Goal: Task Accomplishment & Management: Use online tool/utility

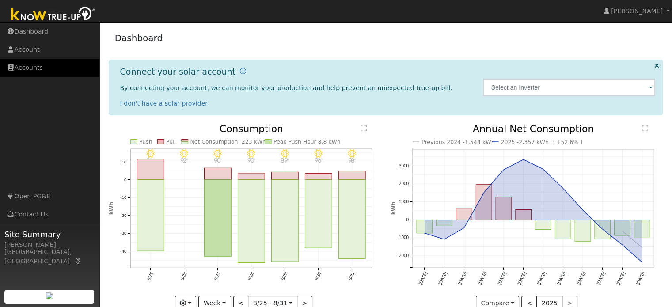
click at [62, 66] on link "Accounts" at bounding box center [49, 68] width 99 height 18
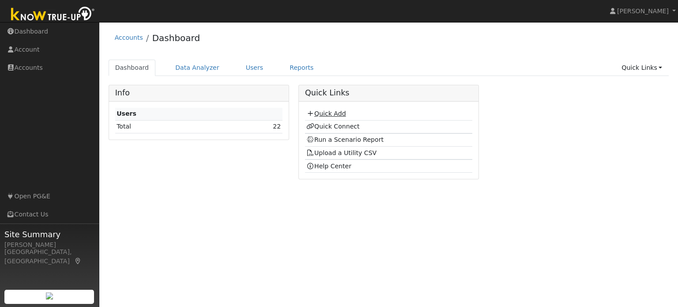
click at [324, 110] on link "Quick Add" at bounding box center [326, 113] width 39 height 7
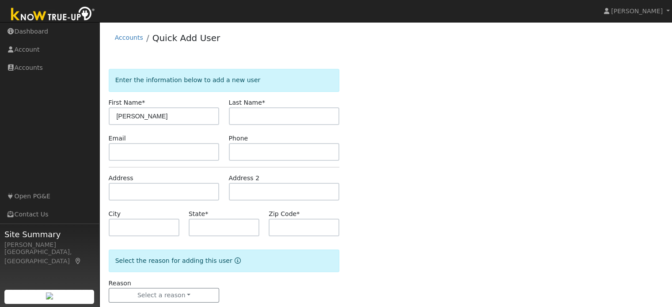
type input "William"
type input "CA"
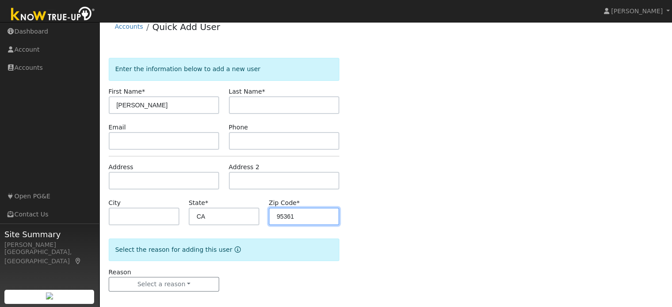
scroll to position [17, 0]
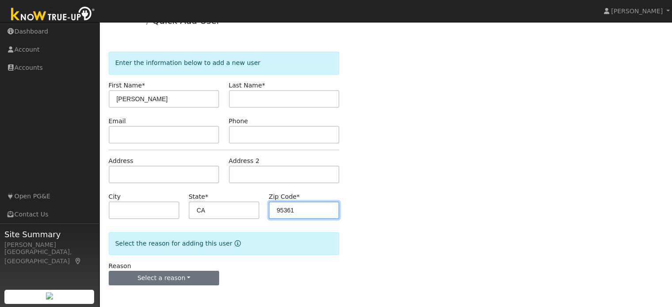
type input "95361"
click at [206, 272] on button "Select a reason" at bounding box center [164, 278] width 111 height 15
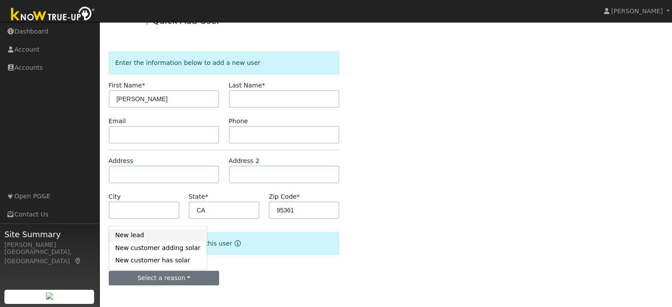
click at [187, 238] on link "New lead" at bounding box center [158, 235] width 98 height 12
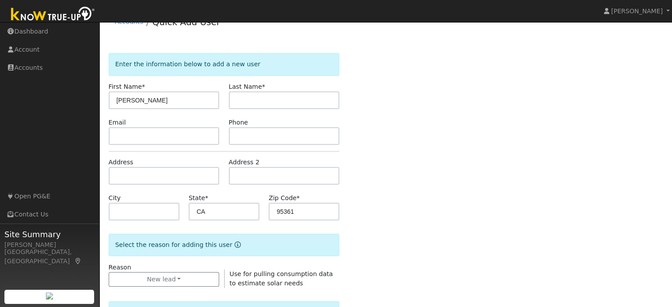
scroll to position [0, 0]
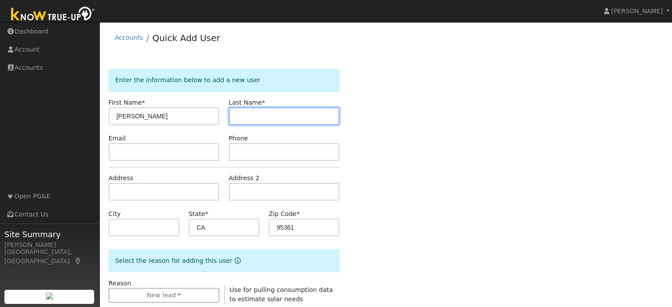
click at [307, 125] on input "text" at bounding box center [284, 116] width 111 height 18
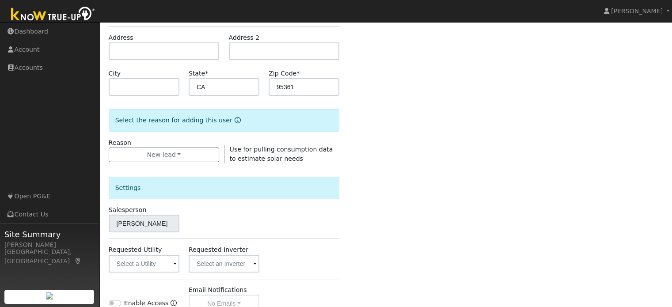
scroll to position [264, 0]
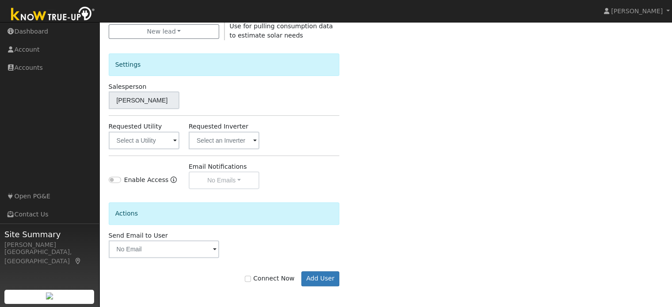
type input "Holtsman"
click at [170, 142] on input "text" at bounding box center [144, 141] width 71 height 18
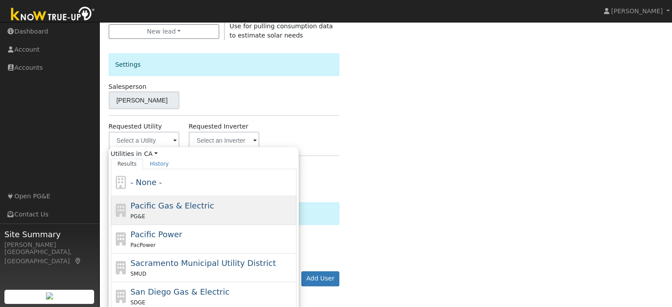
click at [165, 203] on span "Pacific Gas & Electric" at bounding box center [171, 205] width 83 height 9
type input "Pacific Gas & Electric"
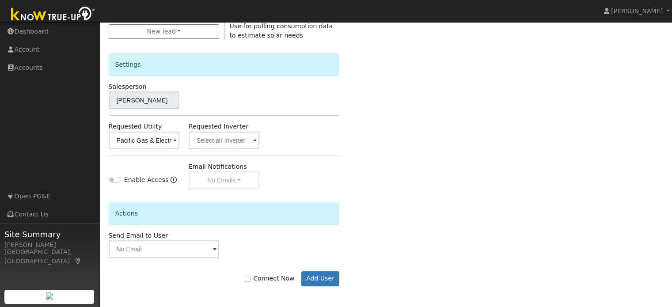
click at [276, 182] on div "Enable Access Email Notifications No Emails No Emails Weekly Emails Monthly Ema…" at bounding box center [224, 175] width 240 height 27
click at [261, 277] on label "Connect Now" at bounding box center [269, 278] width 49 height 9
click at [251, 277] on input "Connect Now" at bounding box center [248, 279] width 6 height 6
checkbox input "true"
click at [299, 279] on div "Connect Now Add User" at bounding box center [224, 278] width 240 height 15
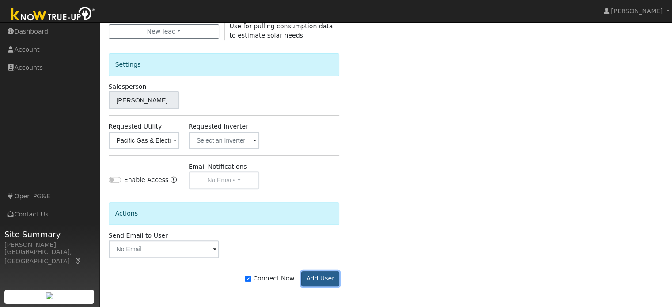
click at [319, 276] on button "Add User" at bounding box center [320, 278] width 38 height 15
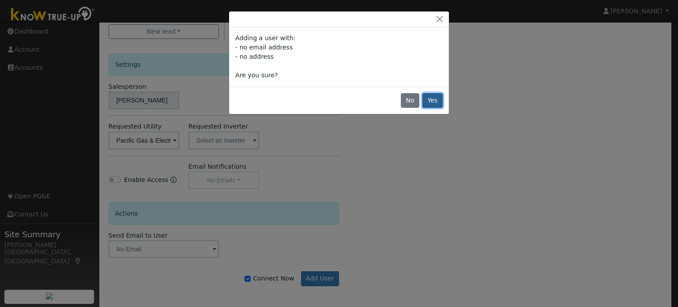
click at [438, 106] on button "Yes" at bounding box center [433, 100] width 20 height 15
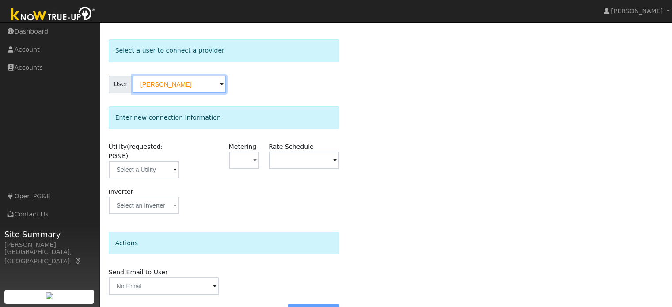
scroll to position [44, 0]
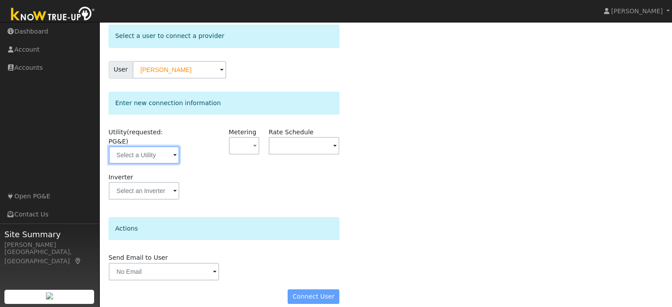
click at [166, 149] on input "text" at bounding box center [144, 155] width 71 height 18
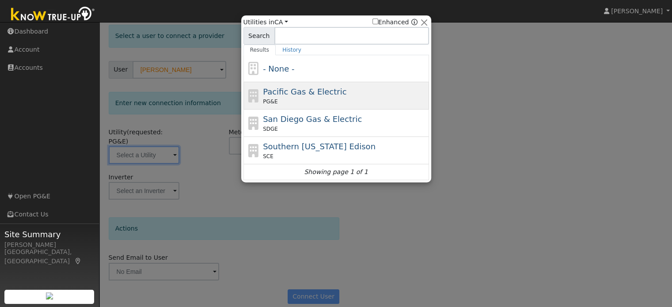
click at [306, 101] on div "PG&E" at bounding box center [345, 102] width 164 height 8
type input "PG&E"
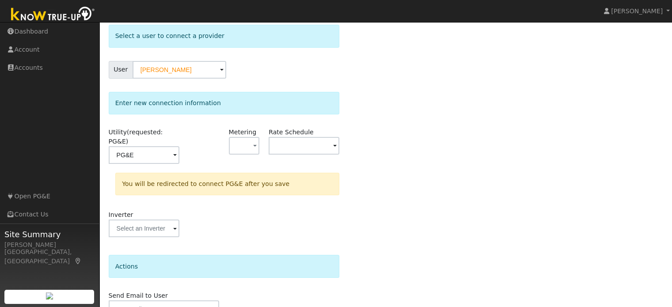
click at [360, 125] on div "Select a user to connect a provider User William Holtsman Account Default Accou…" at bounding box center [386, 188] width 554 height 326
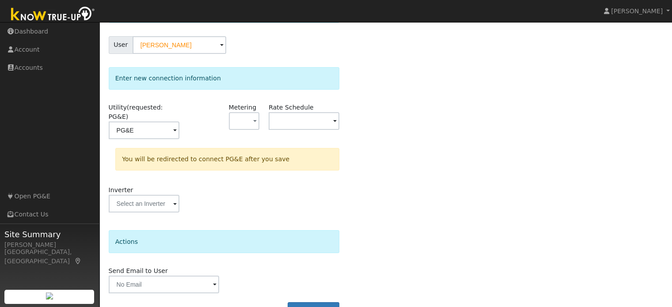
scroll to position [82, 0]
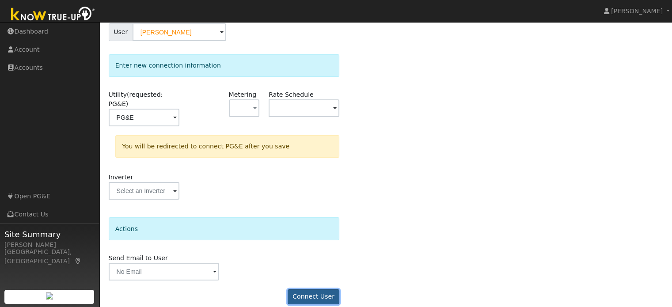
click at [322, 289] on button "Connect User" at bounding box center [314, 296] width 52 height 15
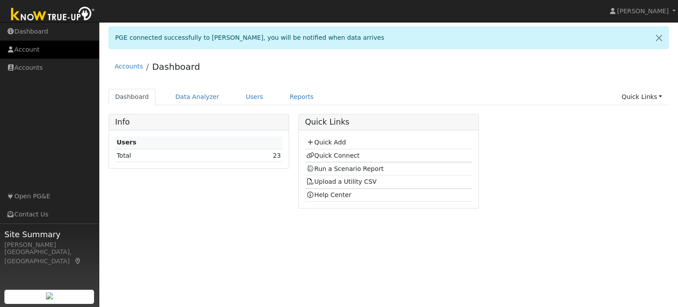
click at [42, 49] on link "Account" at bounding box center [49, 50] width 99 height 18
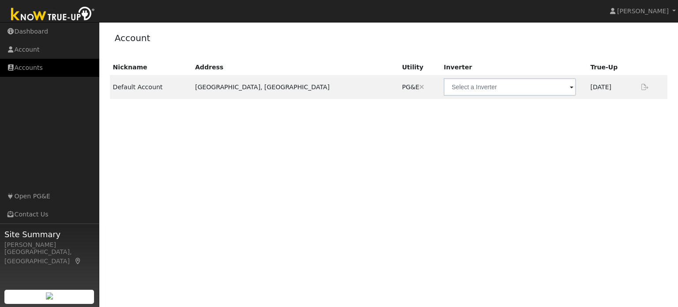
click at [48, 70] on link "Accounts" at bounding box center [49, 68] width 99 height 18
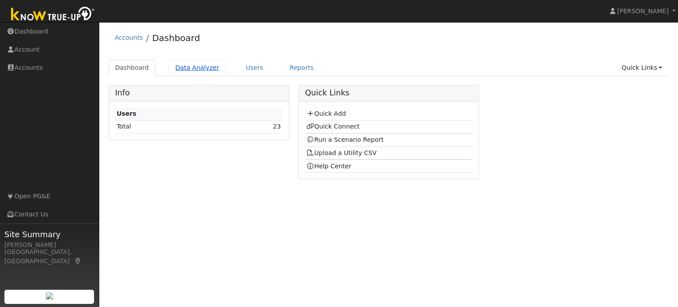
click at [195, 68] on link "Data Analyzer" at bounding box center [197, 68] width 57 height 16
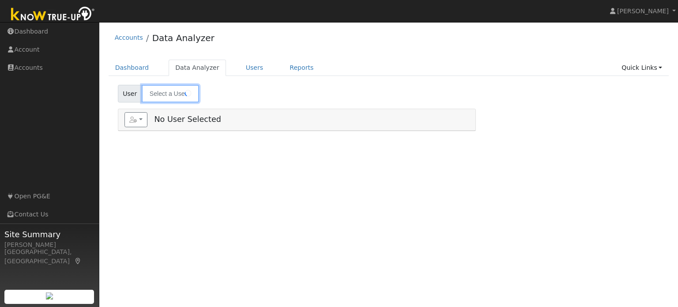
type input "[PERSON_NAME]"
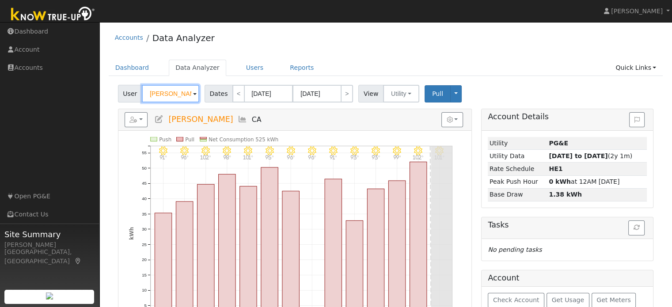
drag, startPoint x: 187, startPoint y: 95, endPoint x: 155, endPoint y: 95, distance: 31.8
click at [156, 95] on input "[PERSON_NAME]" at bounding box center [170, 94] width 57 height 18
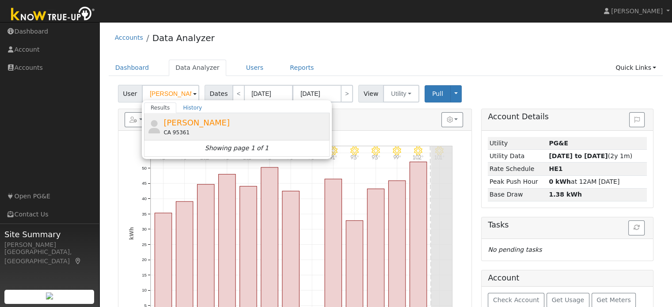
click at [186, 120] on span "[PERSON_NAME]" at bounding box center [196, 122] width 66 height 9
type input "[PERSON_NAME]"
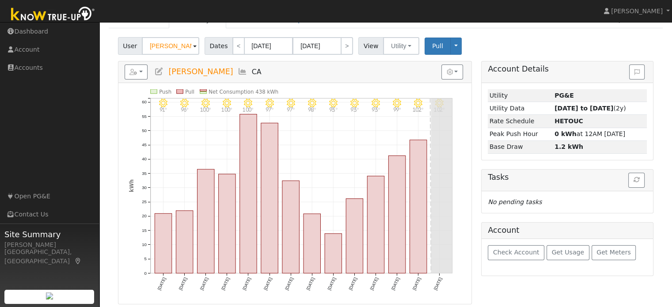
scroll to position [48, 0]
click at [143, 72] on button "button" at bounding box center [136, 71] width 23 height 15
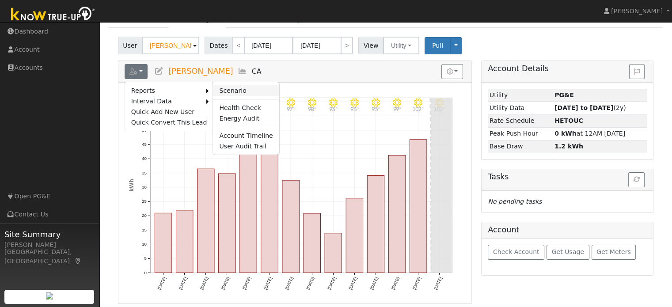
click at [224, 91] on link "Scenario" at bounding box center [246, 90] width 66 height 11
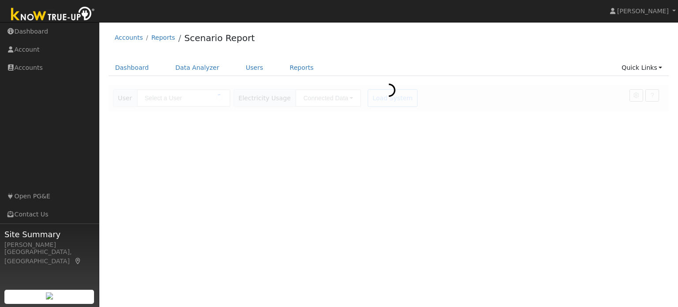
type input "[PERSON_NAME]"
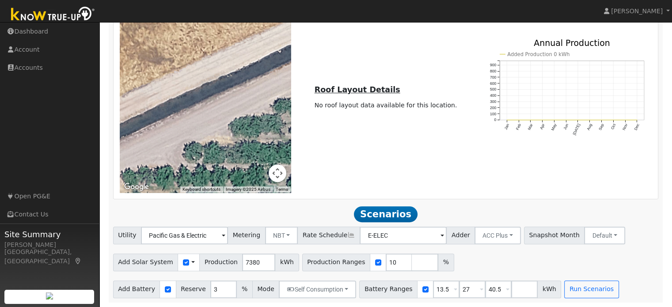
scroll to position [367, 0]
drag, startPoint x: 383, startPoint y: 264, endPoint x: 360, endPoint y: 266, distance: 22.2
click at [361, 266] on div "Production Ranges 10 %" at bounding box center [378, 263] width 152 height 18
type input "130"
type input "140"
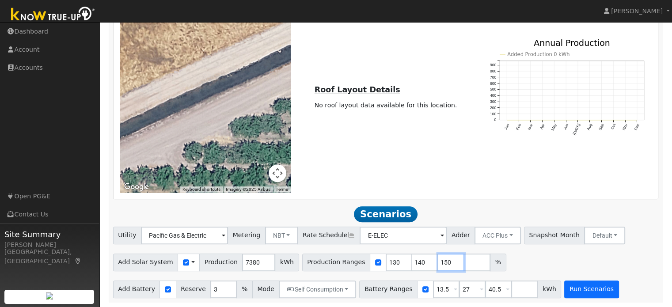
type input "150"
click at [565, 284] on button "Run Scenarios" at bounding box center [591, 289] width 54 height 18
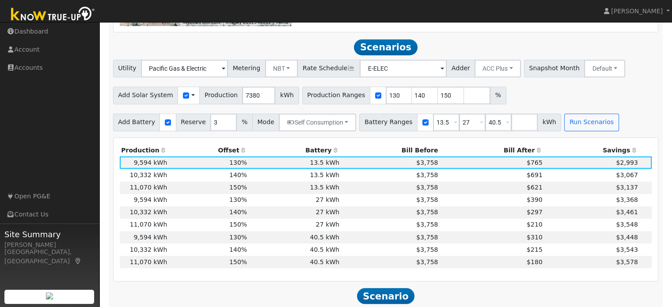
scroll to position [546, 0]
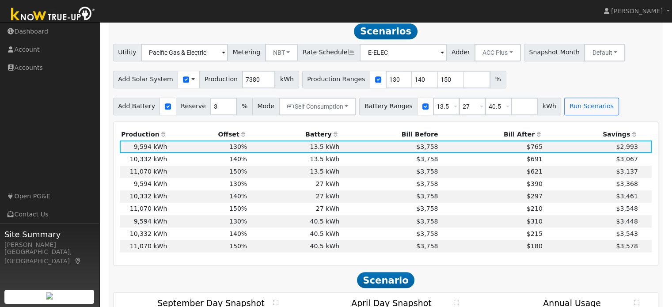
click at [535, 137] on icon at bounding box center [538, 134] width 8 height 6
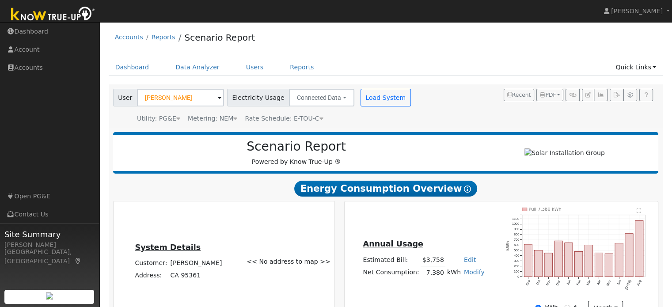
scroll to position [0, 0]
click at [184, 70] on link "Data Analyzer" at bounding box center [197, 68] width 57 height 16
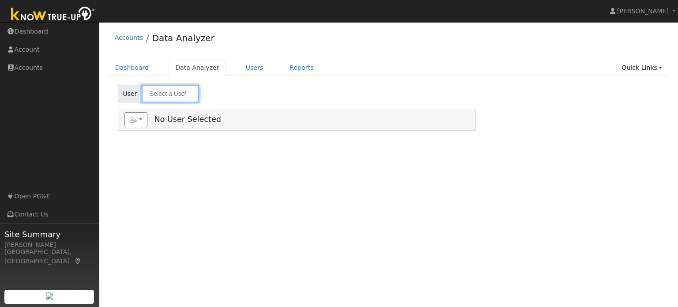
type input "[PERSON_NAME]"
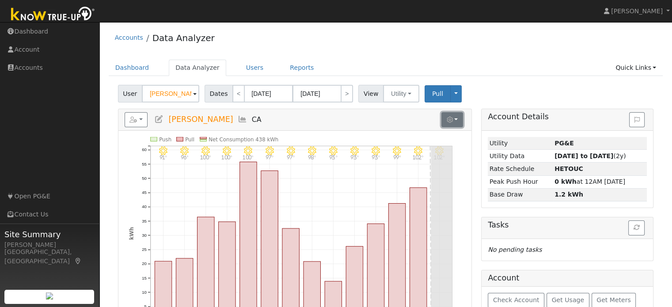
click at [457, 125] on button "button" at bounding box center [452, 119] width 22 height 15
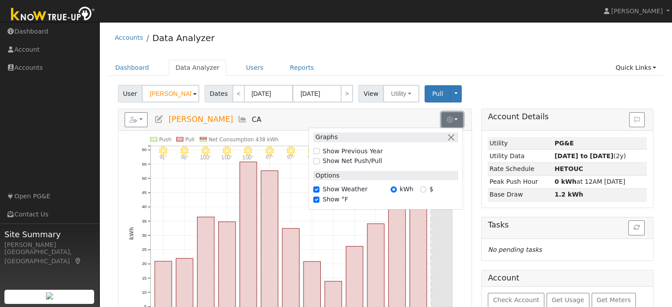
click at [457, 125] on button "button" at bounding box center [452, 119] width 22 height 15
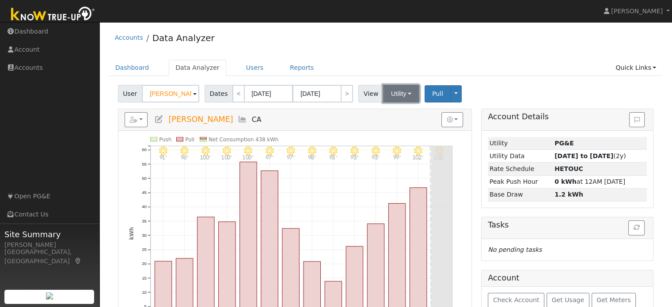
click at [402, 98] on button "Utility" at bounding box center [401, 94] width 36 height 18
click at [651, 68] on link "Quick Links" at bounding box center [636, 68] width 54 height 16
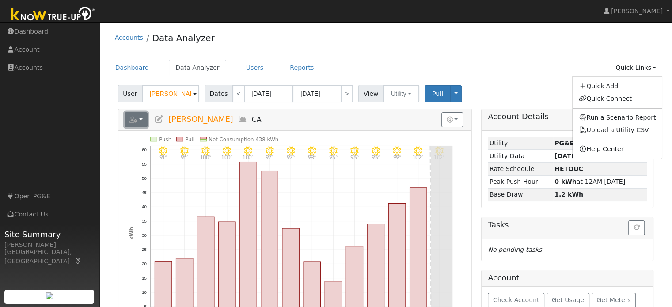
click at [144, 125] on button "button" at bounding box center [136, 119] width 23 height 15
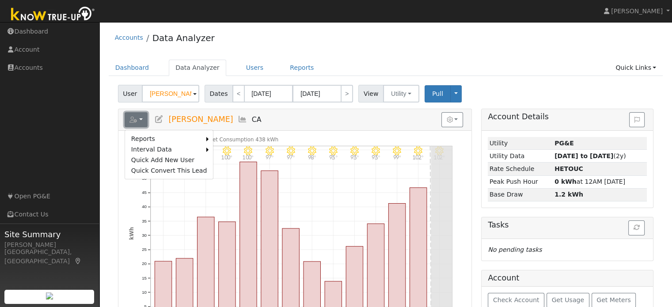
click at [144, 125] on button "button" at bounding box center [136, 119] width 23 height 15
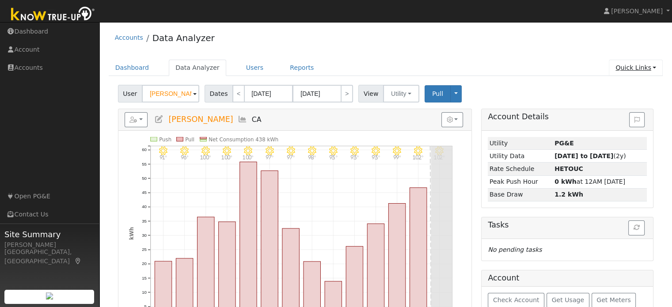
click at [648, 64] on link "Quick Links" at bounding box center [636, 68] width 54 height 16
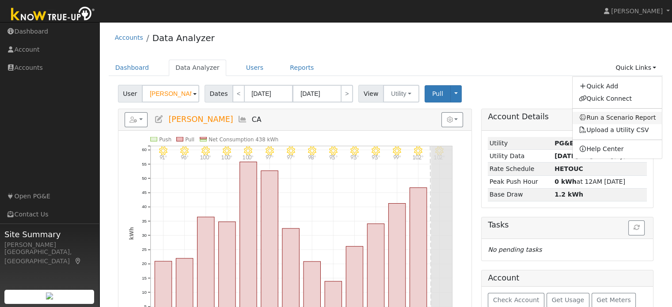
click at [626, 115] on link "Run a Scenario Report" at bounding box center [617, 118] width 90 height 12
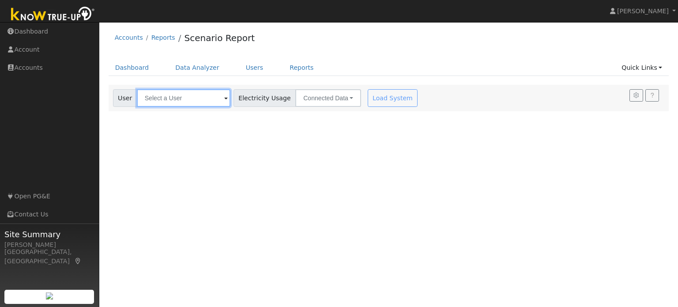
click at [212, 100] on input "text" at bounding box center [184, 98] width 94 height 18
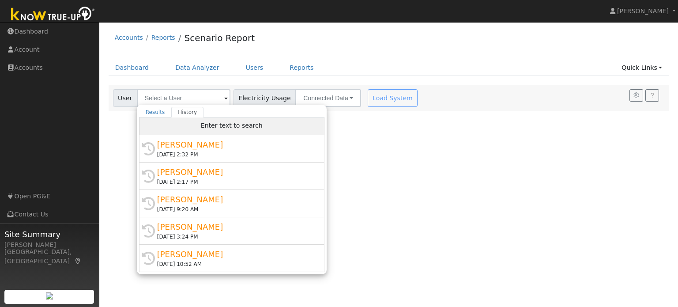
click at [192, 123] on div "Enter text to search" at bounding box center [232, 126] width 186 height 18
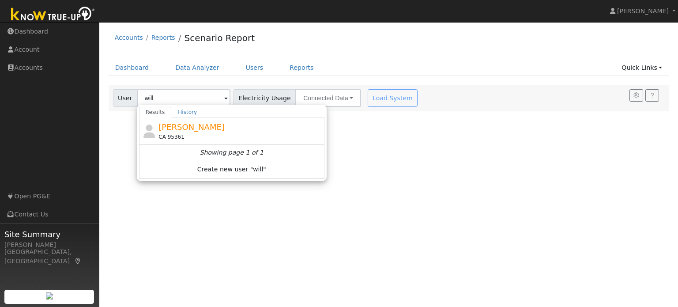
click at [192, 123] on span "[PERSON_NAME]" at bounding box center [192, 126] width 66 height 9
type input "[PERSON_NAME]"
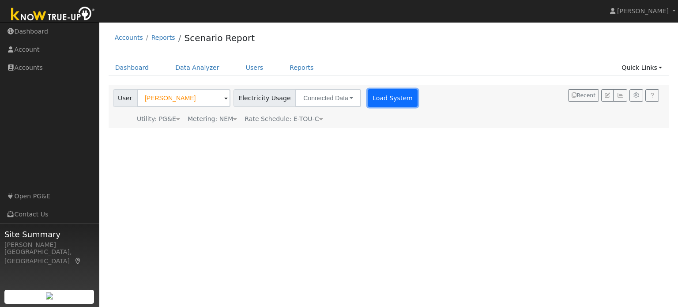
click at [368, 101] on button "Load System" at bounding box center [393, 98] width 50 height 18
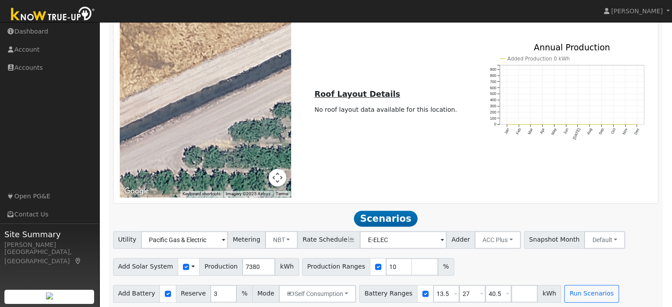
scroll to position [367, 0]
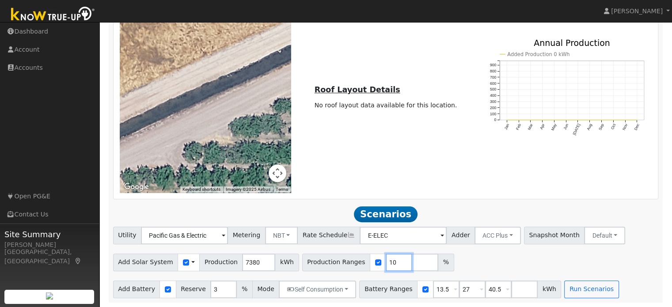
click at [386, 263] on input "10" at bounding box center [399, 263] width 27 height 18
click at [386, 262] on input "10" at bounding box center [399, 263] width 27 height 18
drag, startPoint x: 383, startPoint y: 262, endPoint x: 365, endPoint y: 261, distance: 17.2
click at [386, 261] on input "10" at bounding box center [399, 263] width 27 height 18
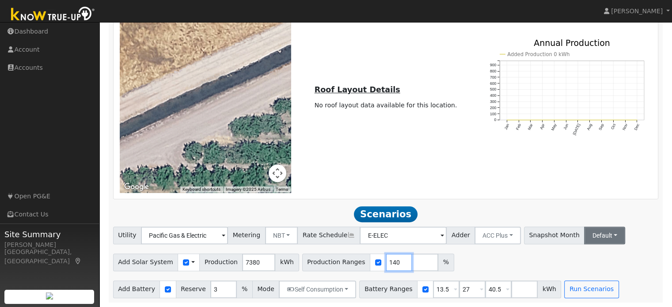
type input "140"
type input "150"
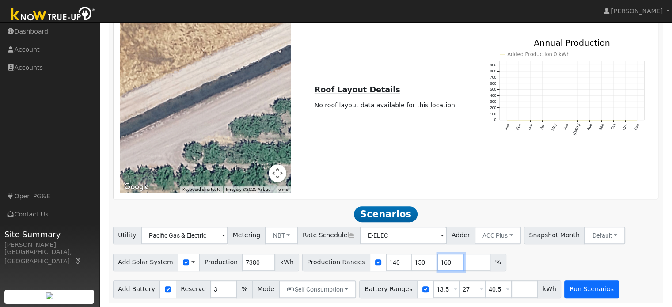
type input "160"
click at [564, 295] on button "Run Scenarios" at bounding box center [591, 289] width 54 height 18
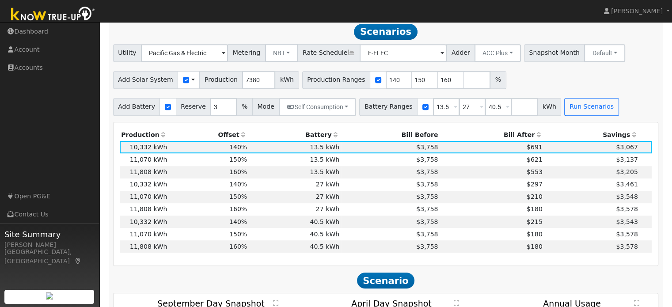
scroll to position [546, 0]
click at [527, 140] on th "Bill After" at bounding box center [492, 134] width 104 height 12
